Goal: Information Seeking & Learning: Learn about a topic

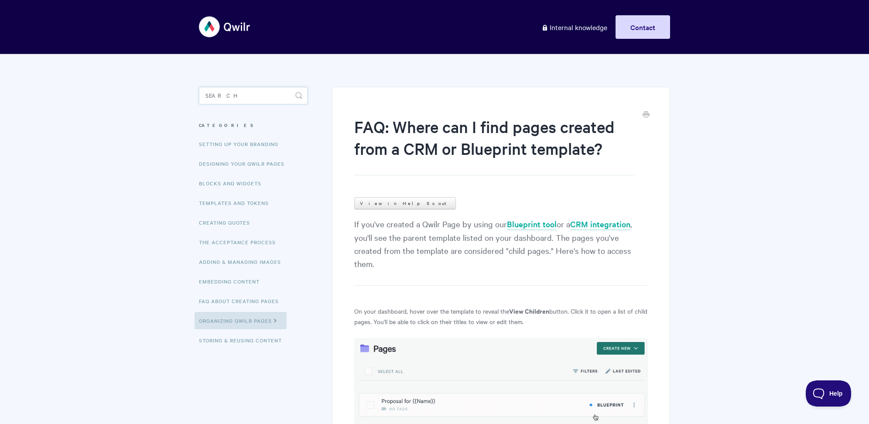
click at [254, 96] on input "Search" at bounding box center [253, 95] width 109 height 17
type input "token date"
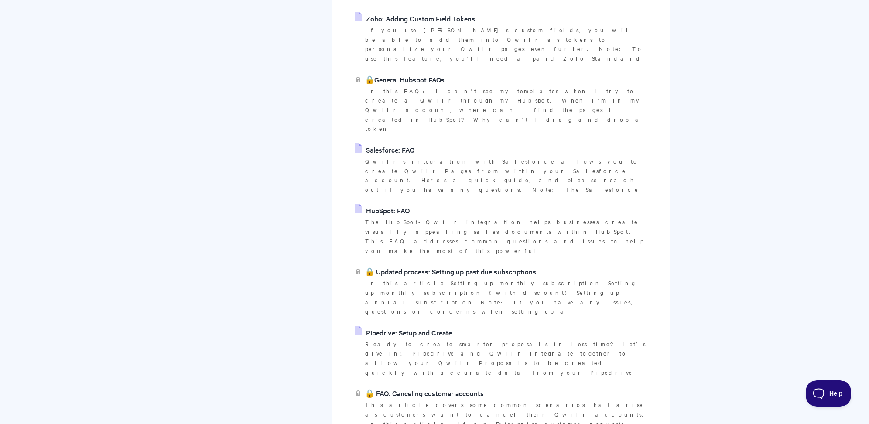
scroll to position [421, 0]
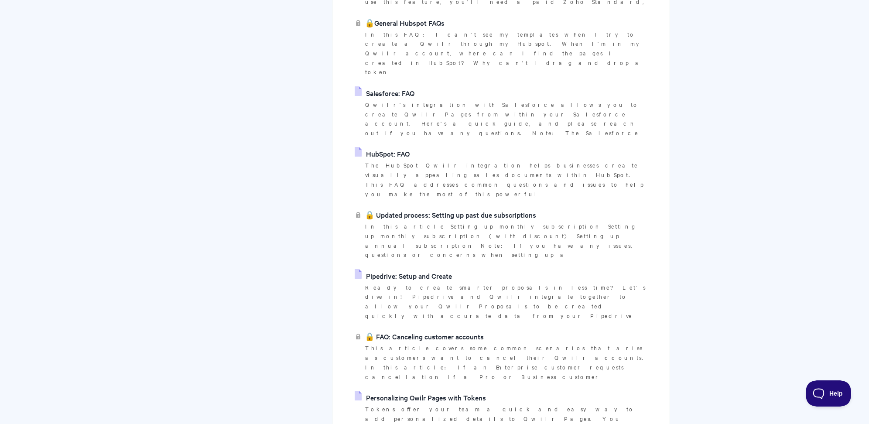
click at [452, 391] on link "Personalizing Qwilr Pages with Tokens" at bounding box center [420, 397] width 131 height 13
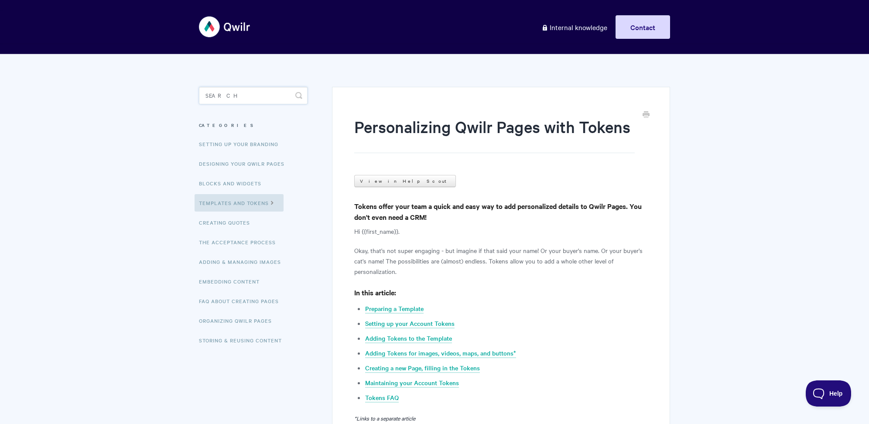
click at [223, 97] on input "Search" at bounding box center [253, 95] width 109 height 17
type input "form"
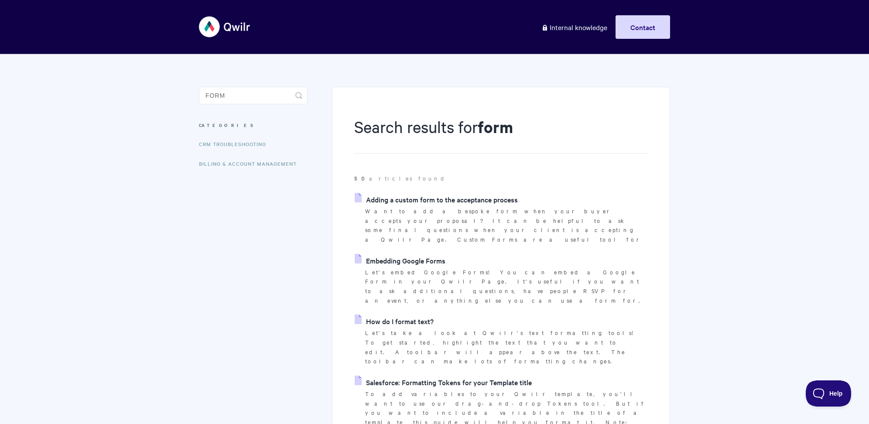
click at [428, 254] on link "Embedding Google Forms" at bounding box center [400, 260] width 91 height 13
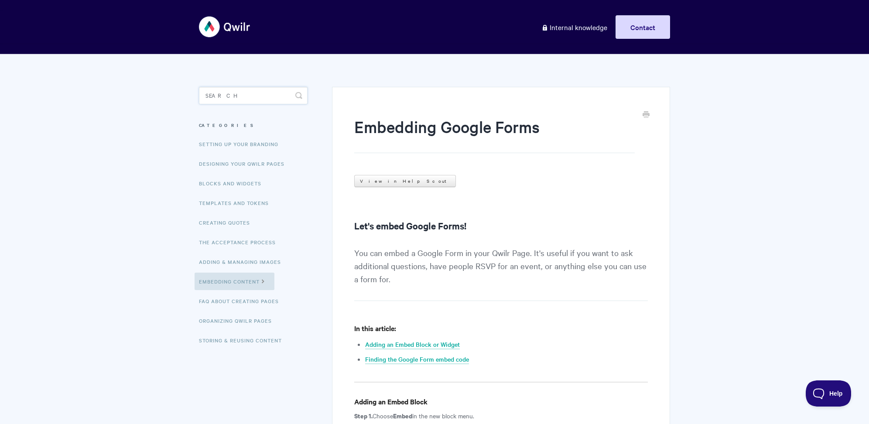
click at [229, 98] on input "Search" at bounding box center [253, 95] width 109 height 17
type input "date token"
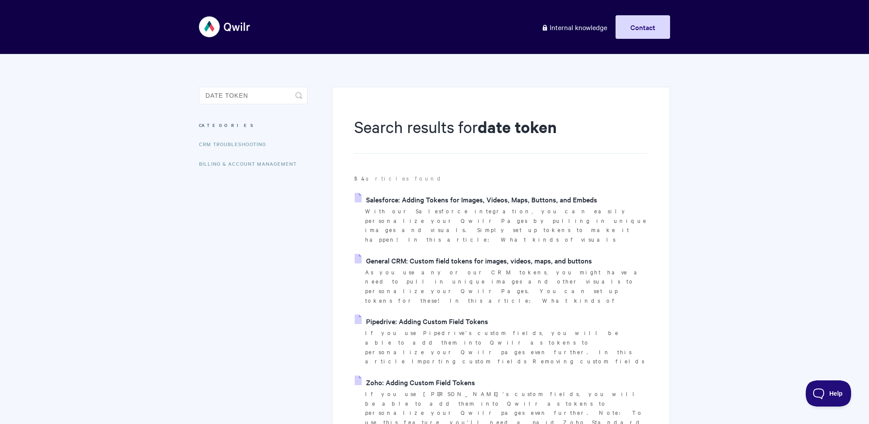
click at [397, 254] on link "General CRM: Custom field tokens for images, videos, maps, and buttons" at bounding box center [473, 260] width 237 height 13
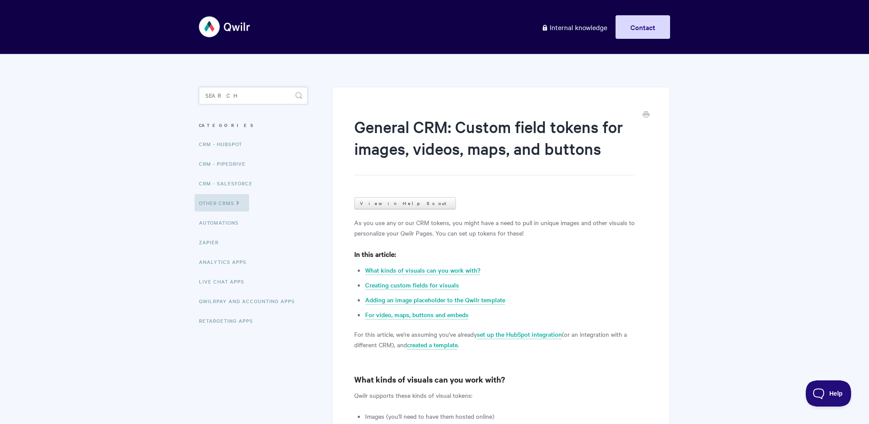
click at [254, 94] on input "Search" at bounding box center [253, 95] width 109 height 17
type input "agreement"
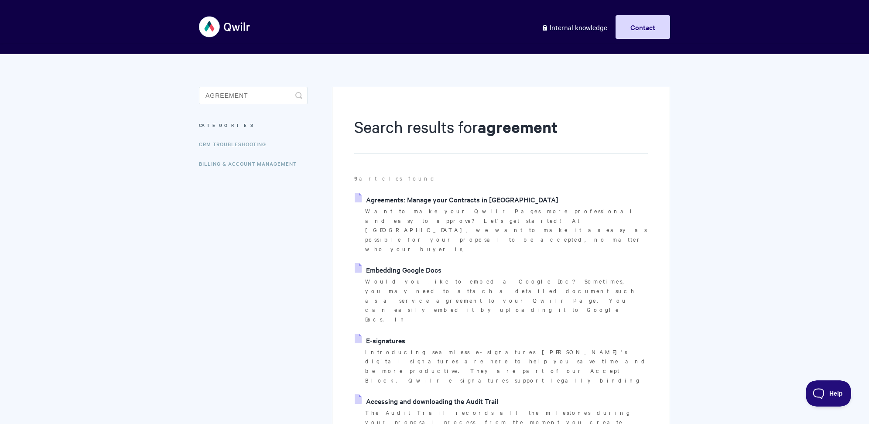
click at [399, 197] on link "Agreements: Manage your Contracts in [GEOGRAPHIC_DATA]" at bounding box center [457, 199] width 204 height 13
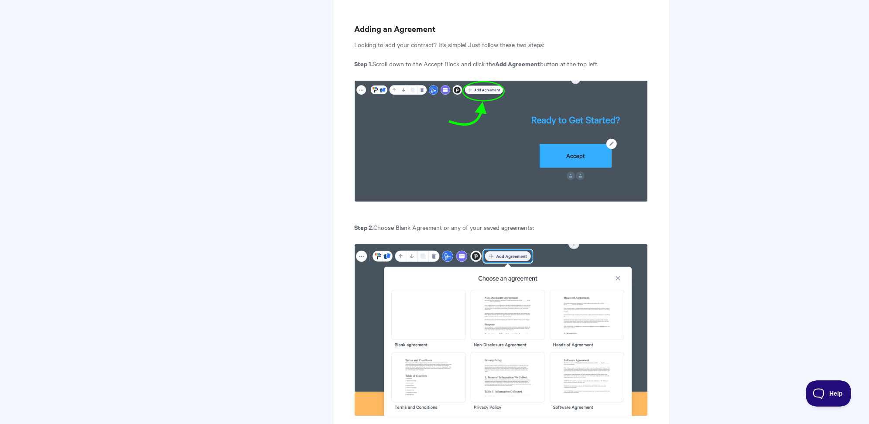
scroll to position [675, 0]
